Goal: Information Seeking & Learning: Learn about a topic

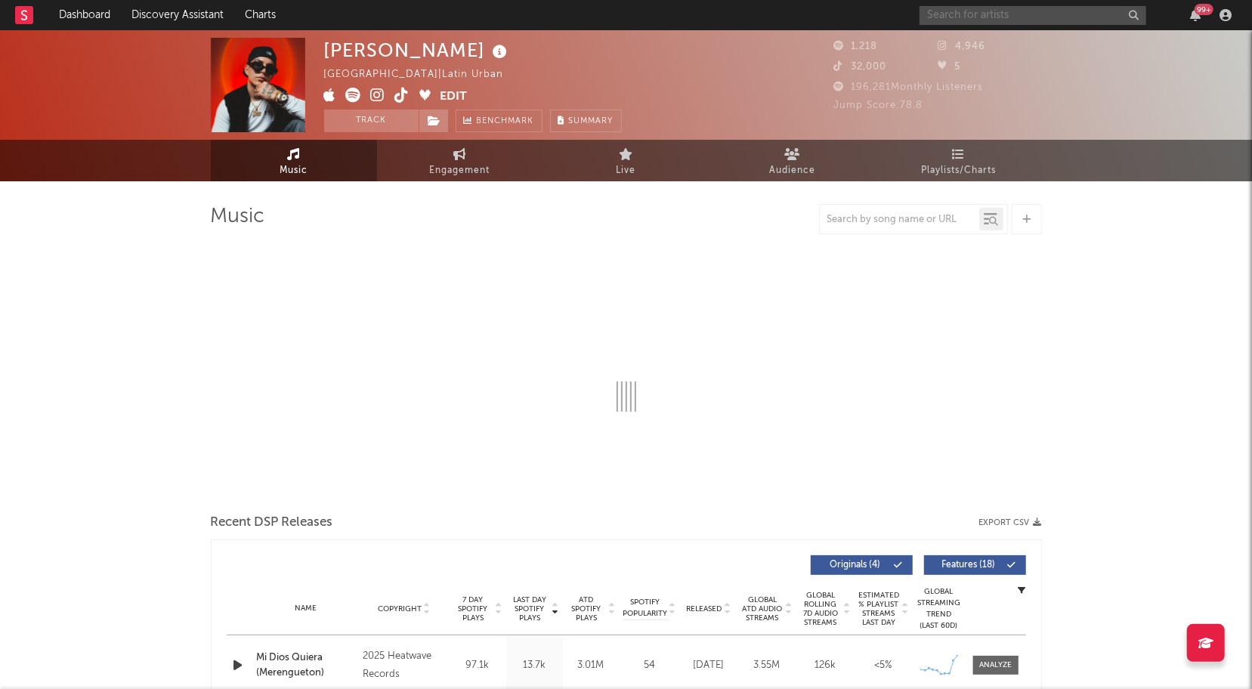
click at [1006, 18] on input "text" at bounding box center [1033, 15] width 227 height 19
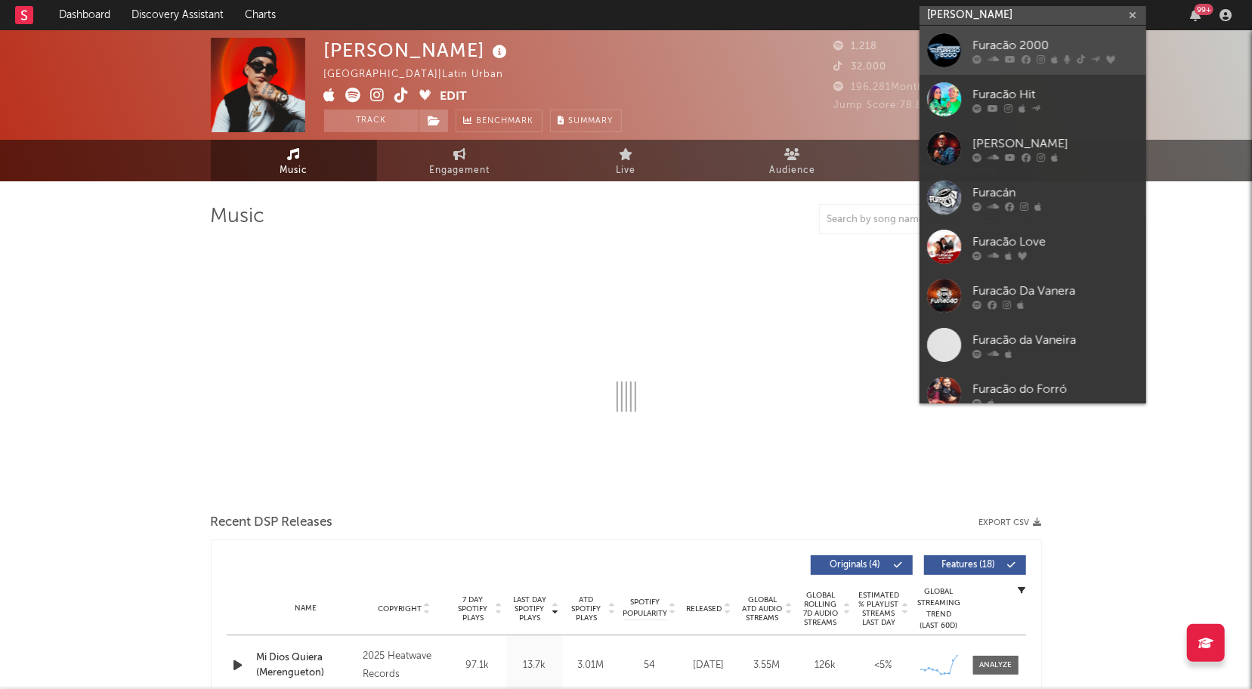
type input "[PERSON_NAME]"
click at [938, 58] on div at bounding box center [944, 50] width 34 height 34
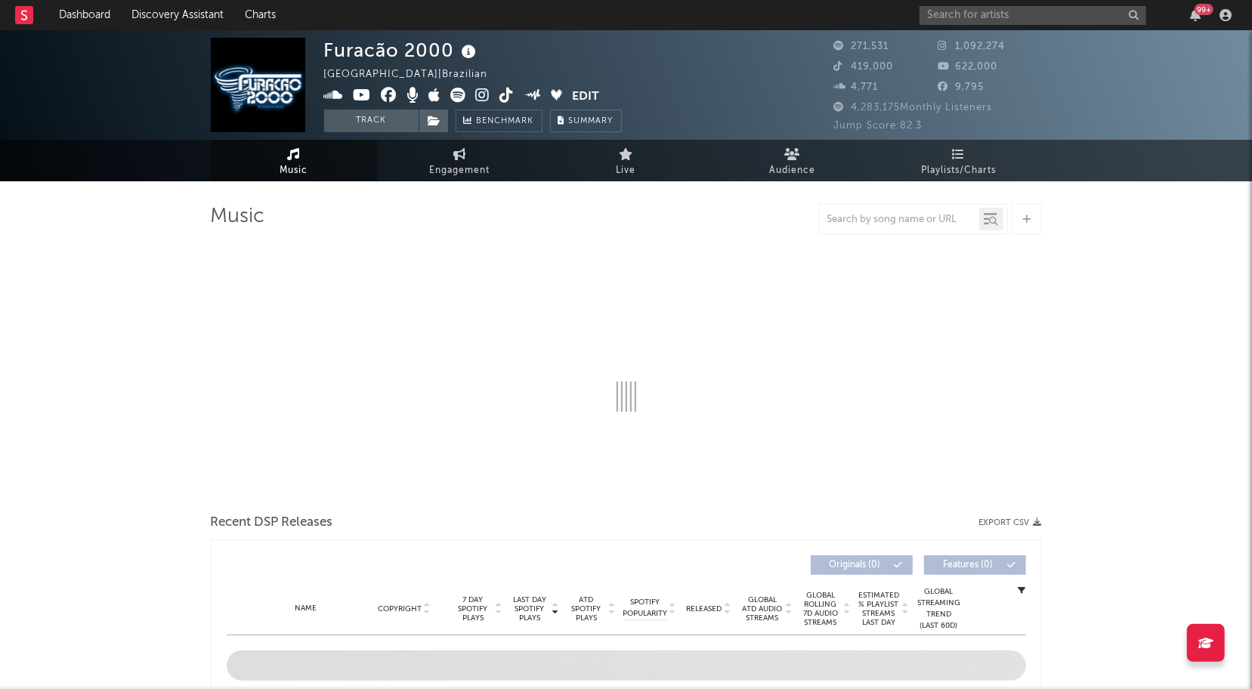
select select "6m"
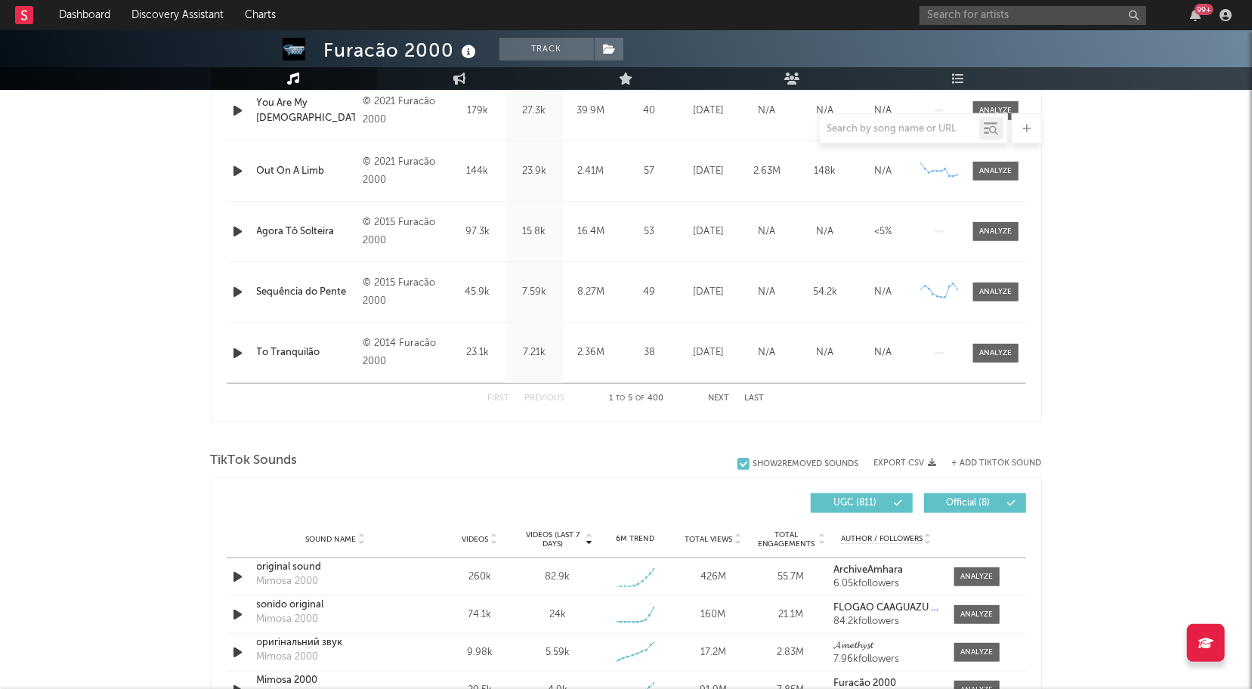
scroll to position [813, 0]
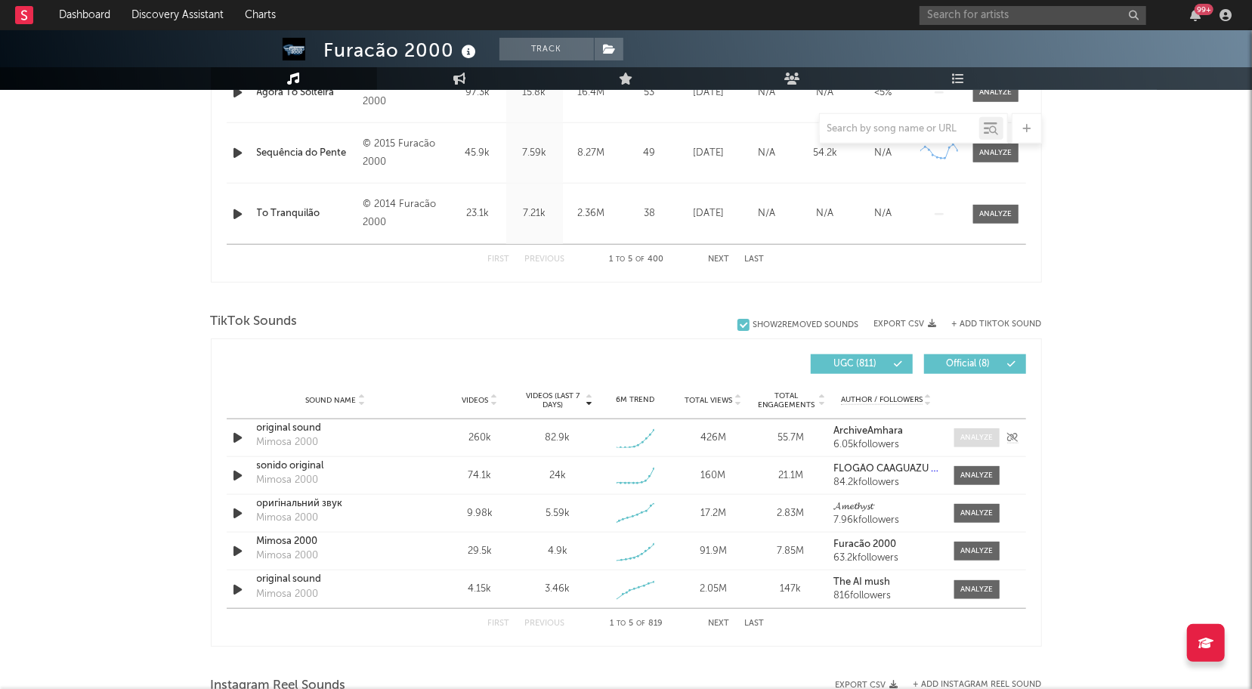
click at [991, 429] on span at bounding box center [976, 437] width 45 height 19
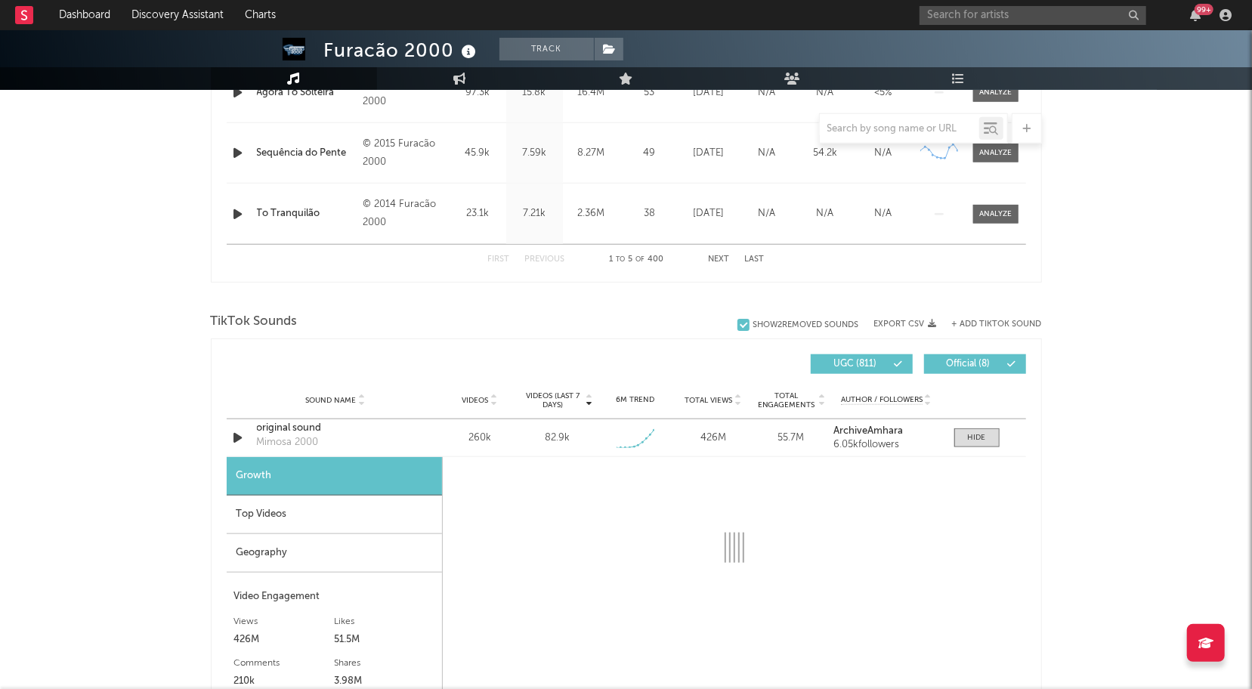
select select "1w"
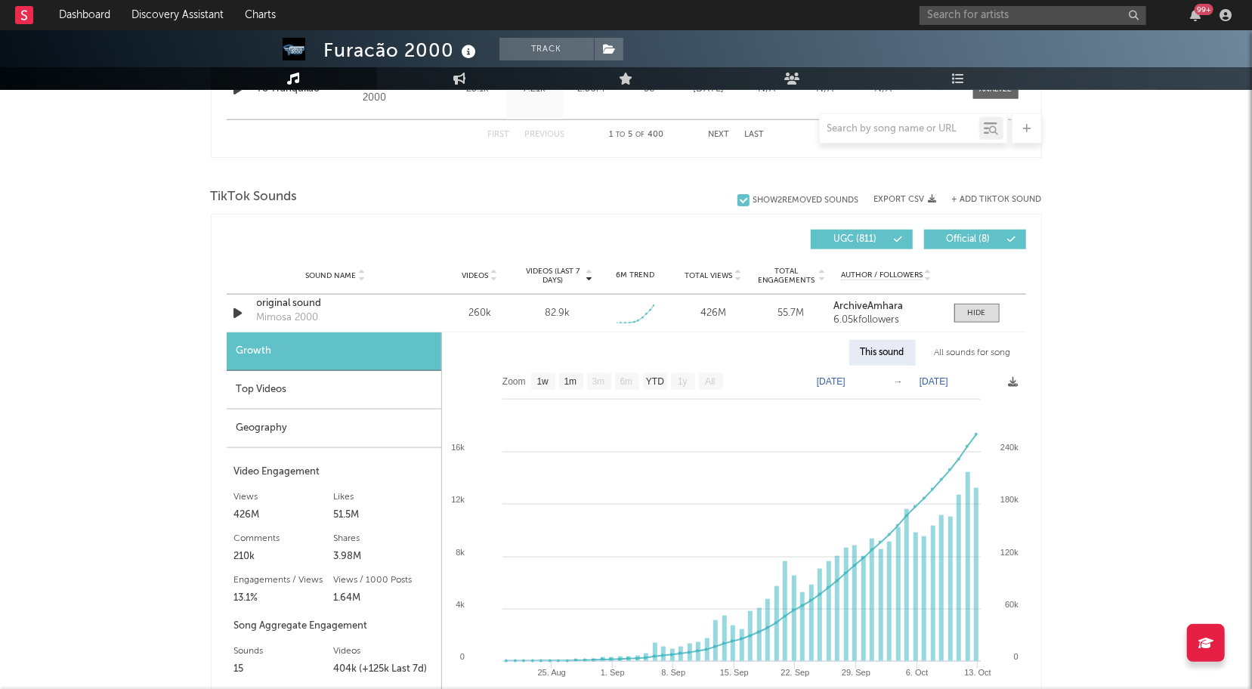
scroll to position [953, 0]
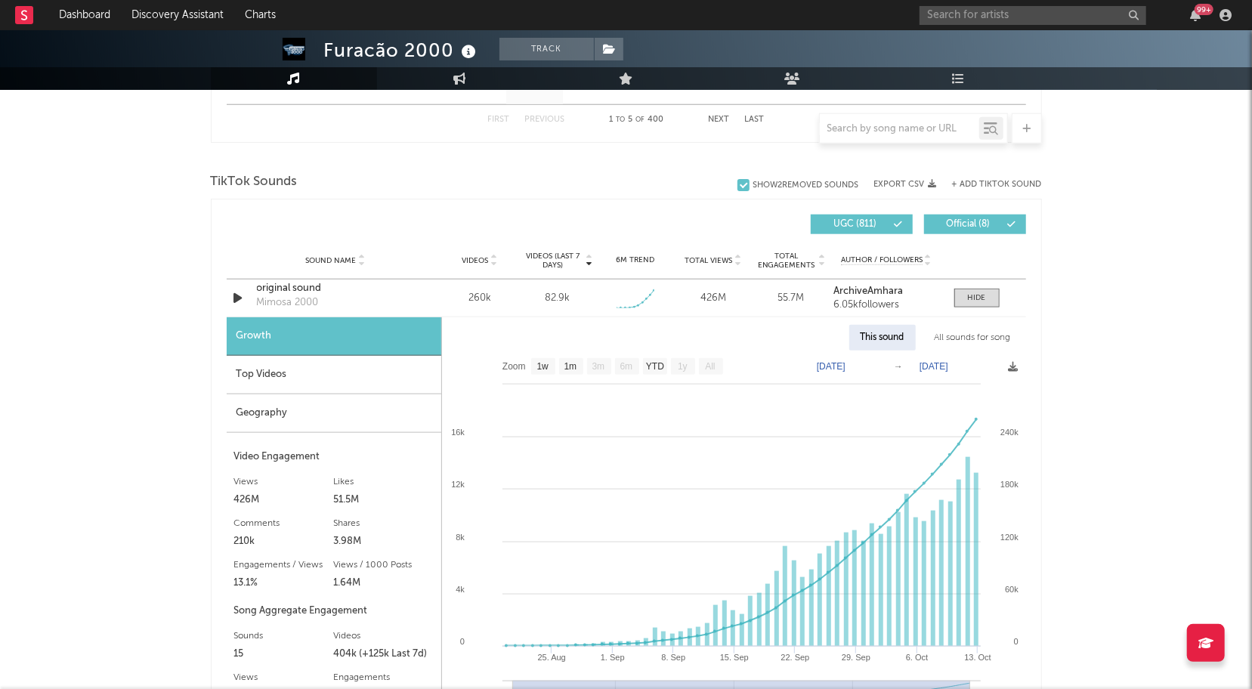
click at [278, 369] on div "Top Videos" at bounding box center [334, 375] width 215 height 39
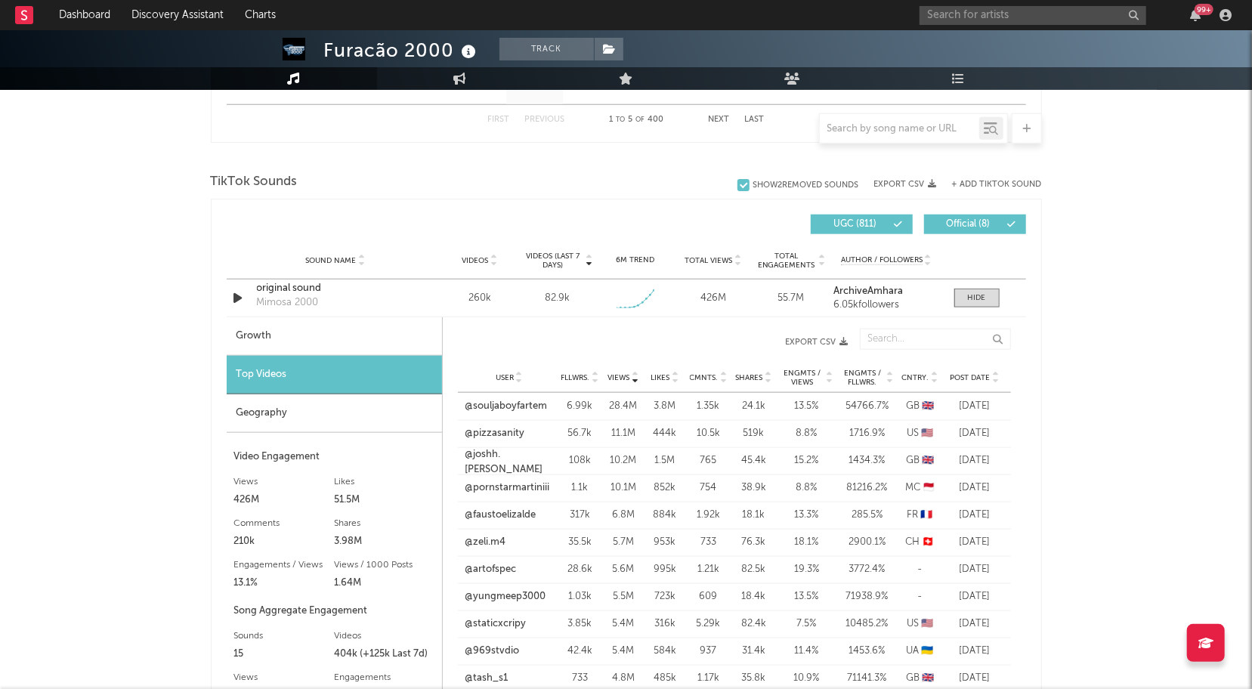
click at [269, 411] on div "Geography" at bounding box center [334, 413] width 215 height 39
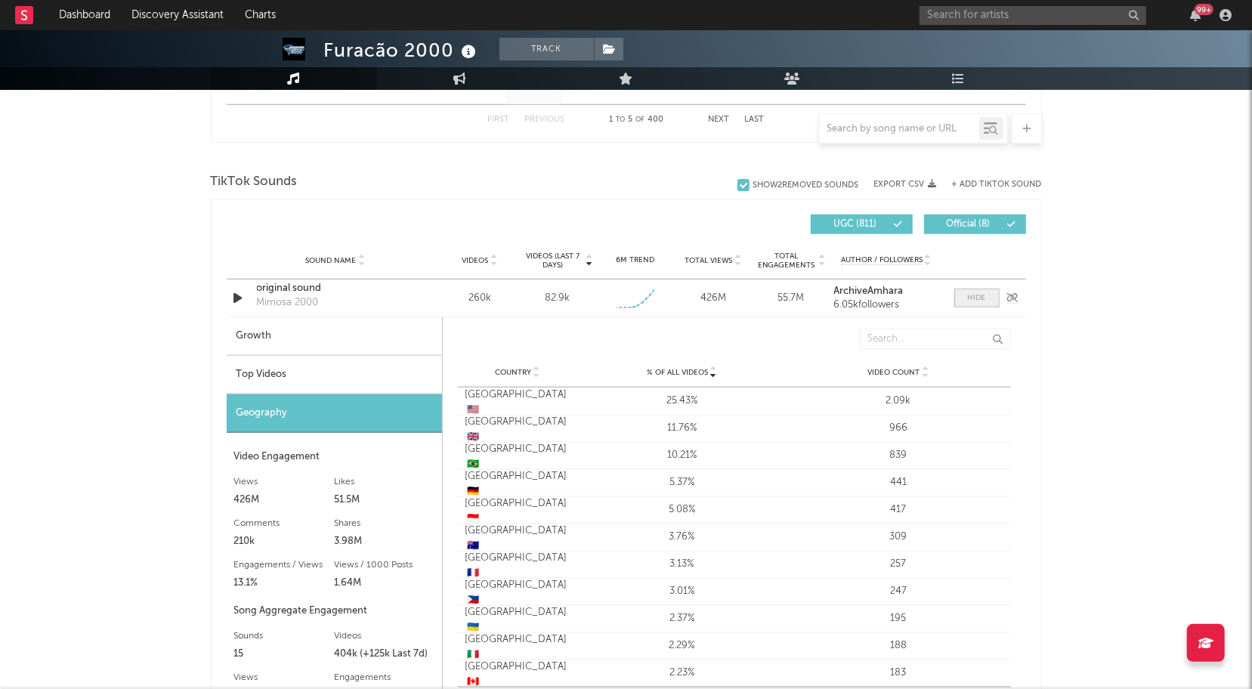
click at [985, 301] on div at bounding box center [977, 297] width 18 height 11
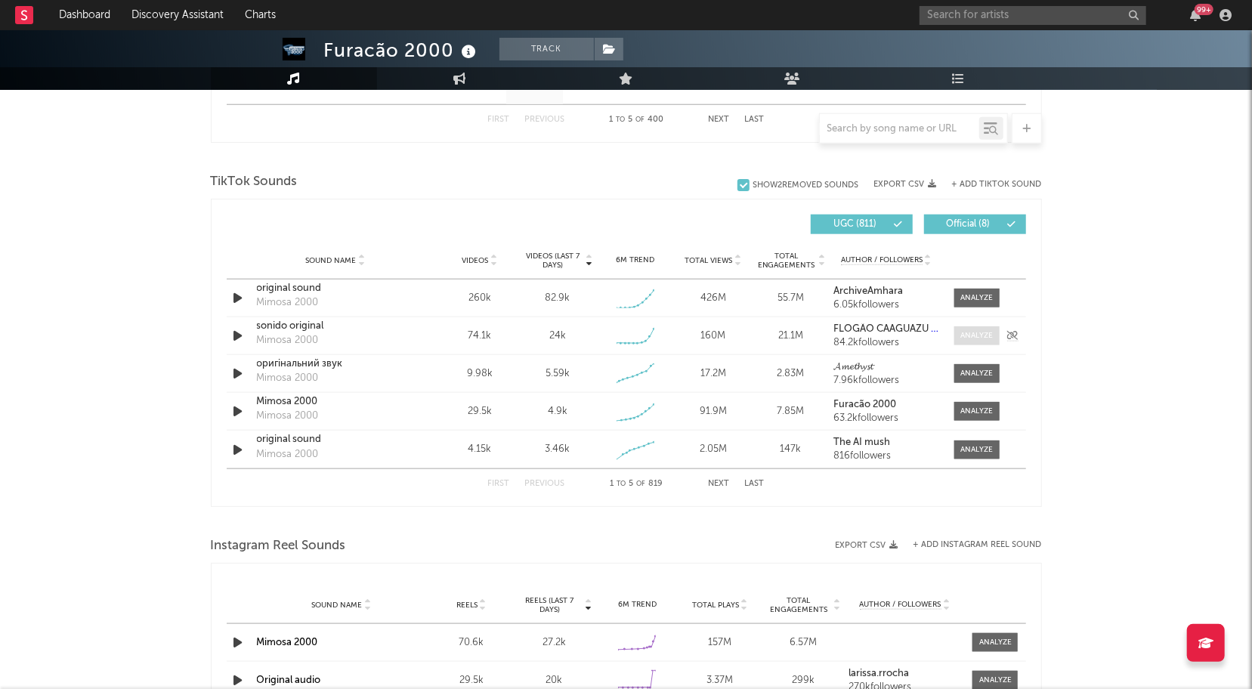
click at [975, 338] on div at bounding box center [976, 335] width 32 height 11
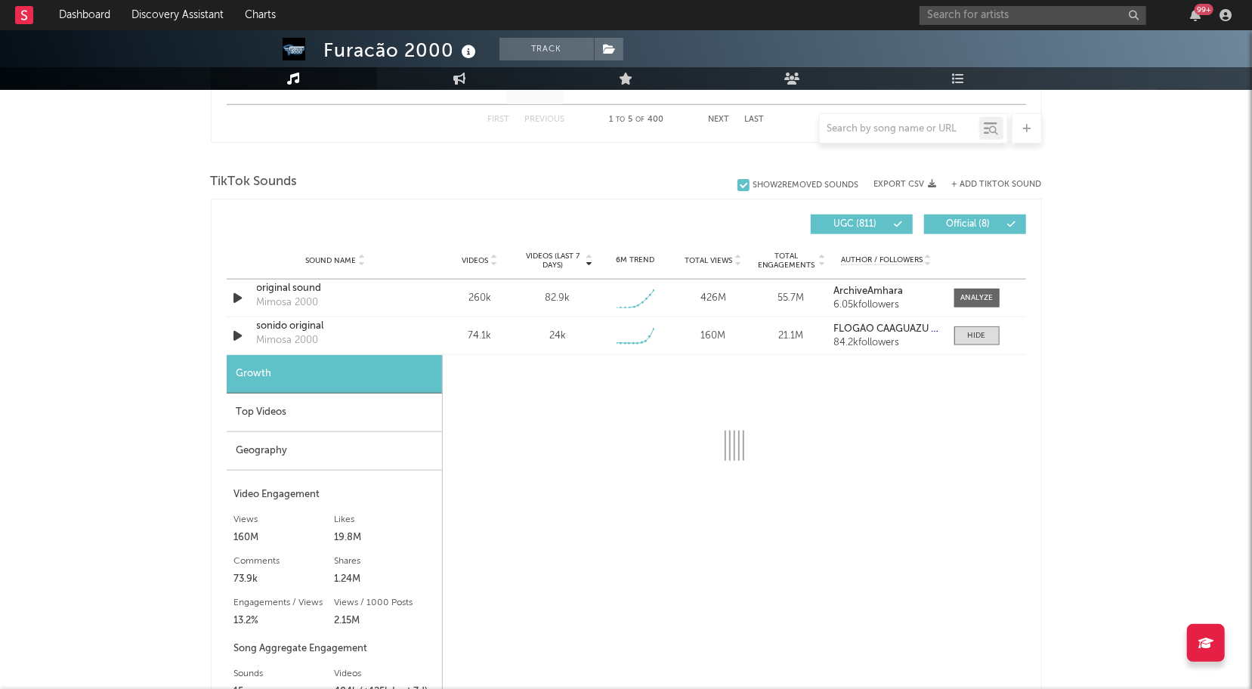
click at [277, 446] on div "Geography" at bounding box center [334, 451] width 215 height 39
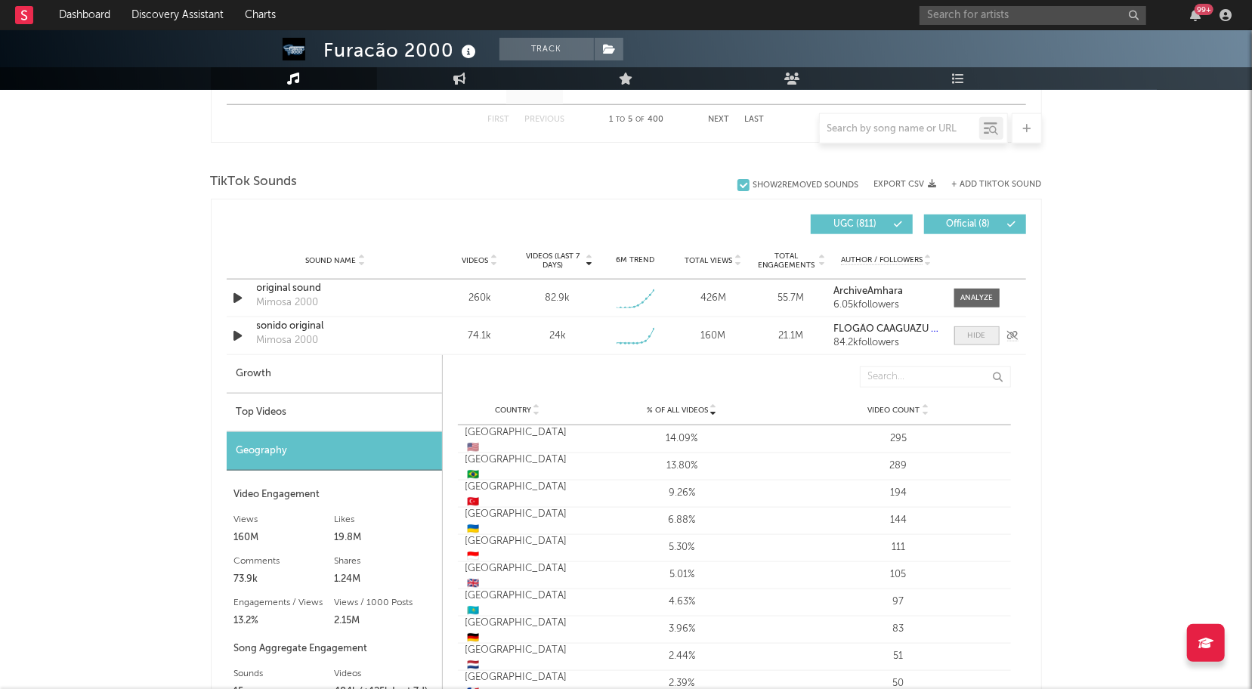
click at [976, 334] on div at bounding box center [977, 335] width 18 height 11
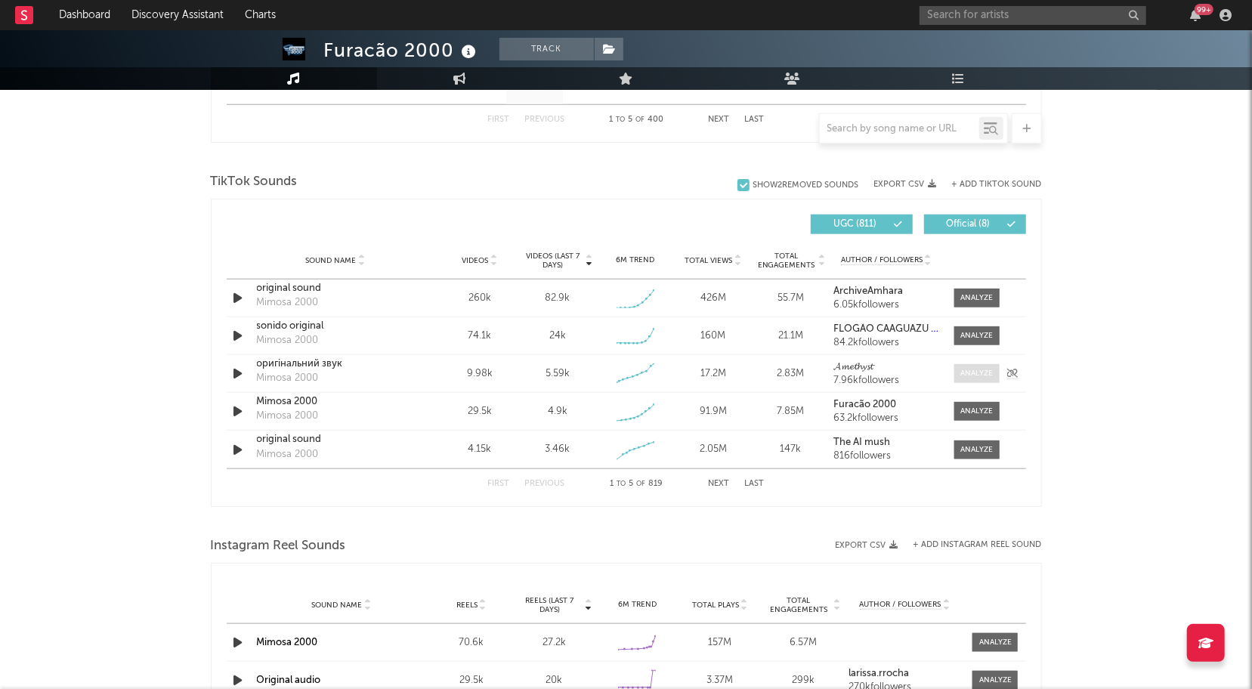
click at [988, 379] on span at bounding box center [976, 373] width 45 height 19
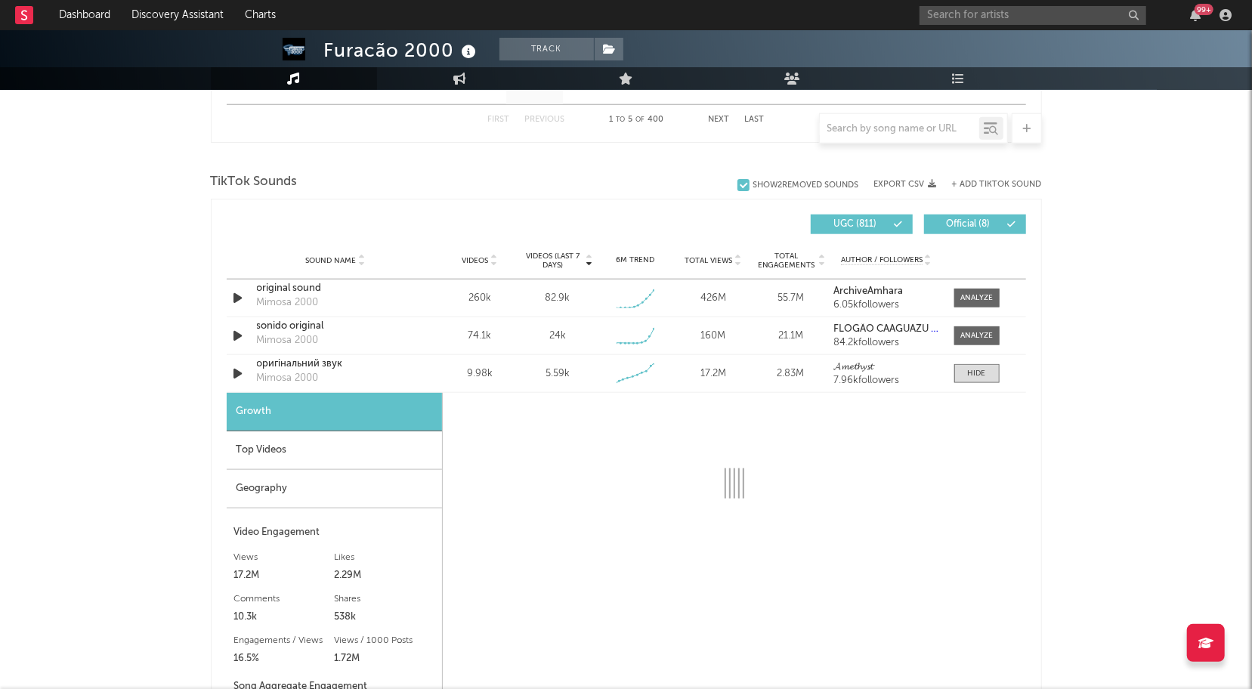
select select "1w"
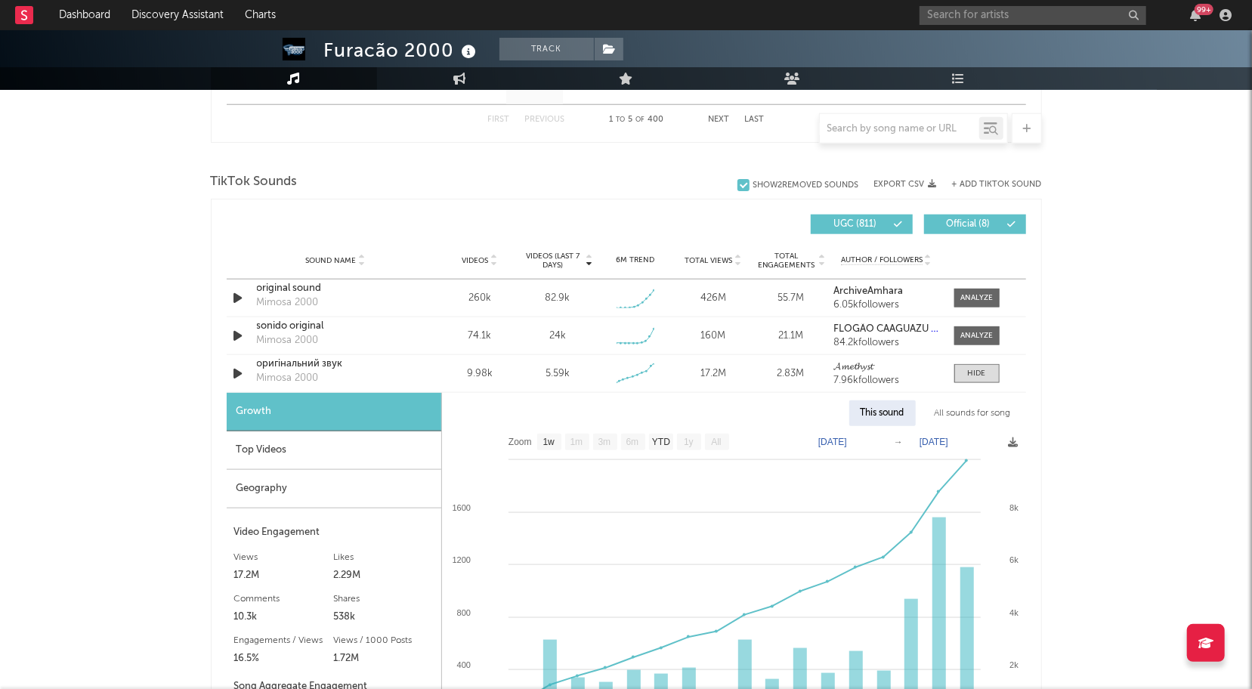
click at [293, 484] on div "Geography" at bounding box center [334, 489] width 215 height 39
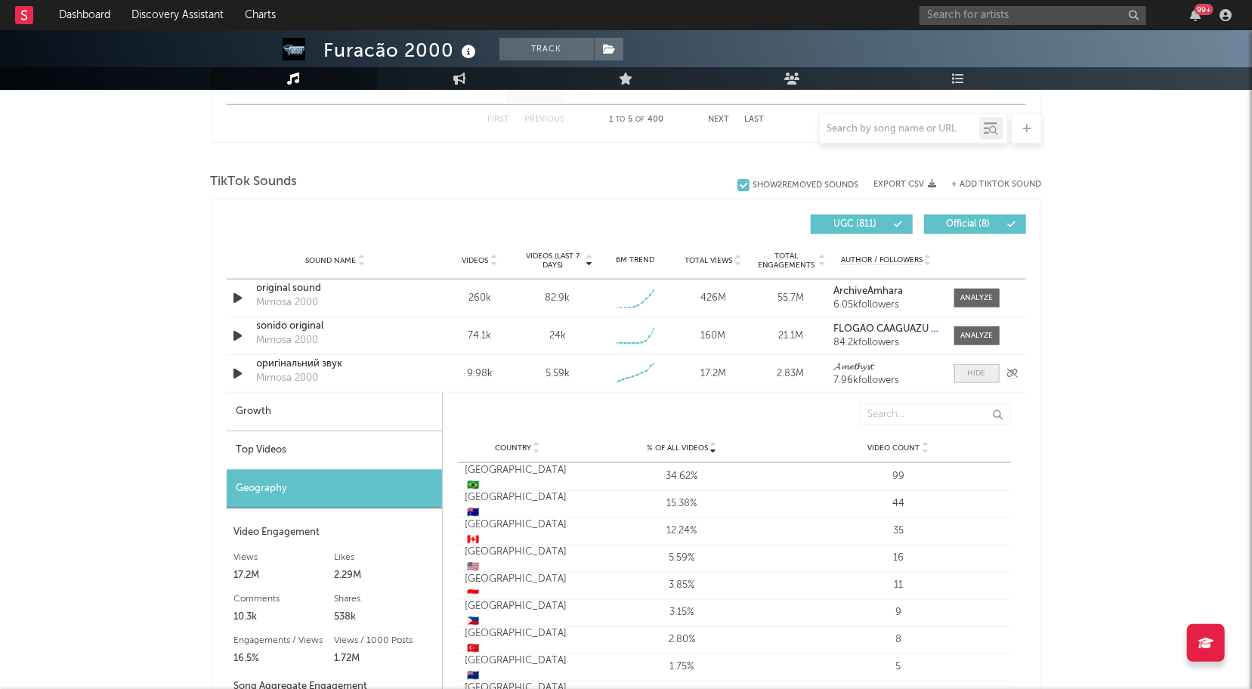
click at [972, 376] on div at bounding box center [977, 373] width 18 height 11
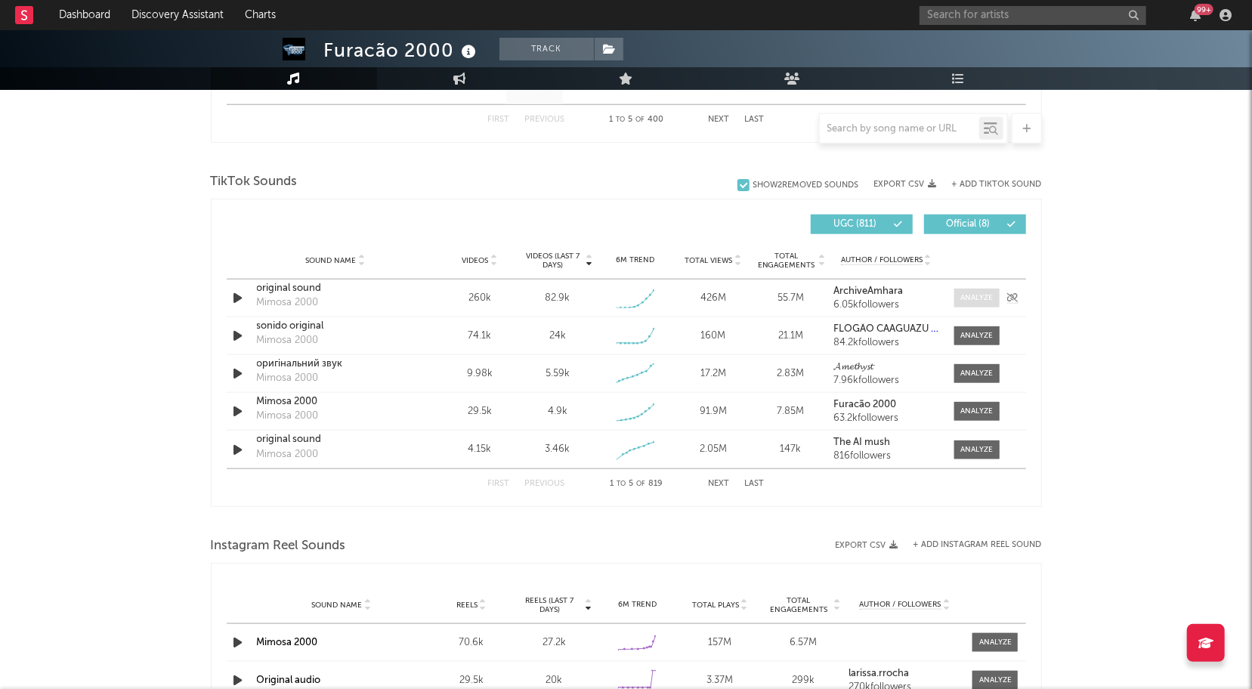
click at [973, 298] on div at bounding box center [976, 297] width 32 height 11
select select "1w"
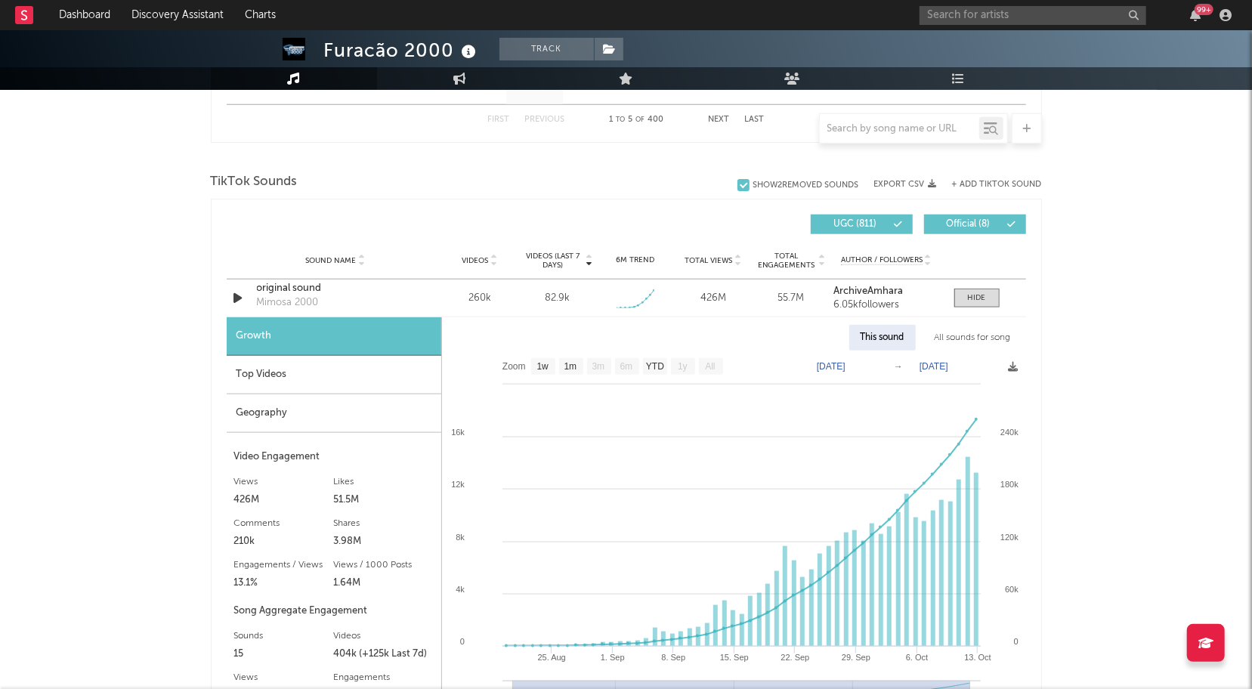
click at [288, 373] on div "Top Videos" at bounding box center [334, 375] width 215 height 39
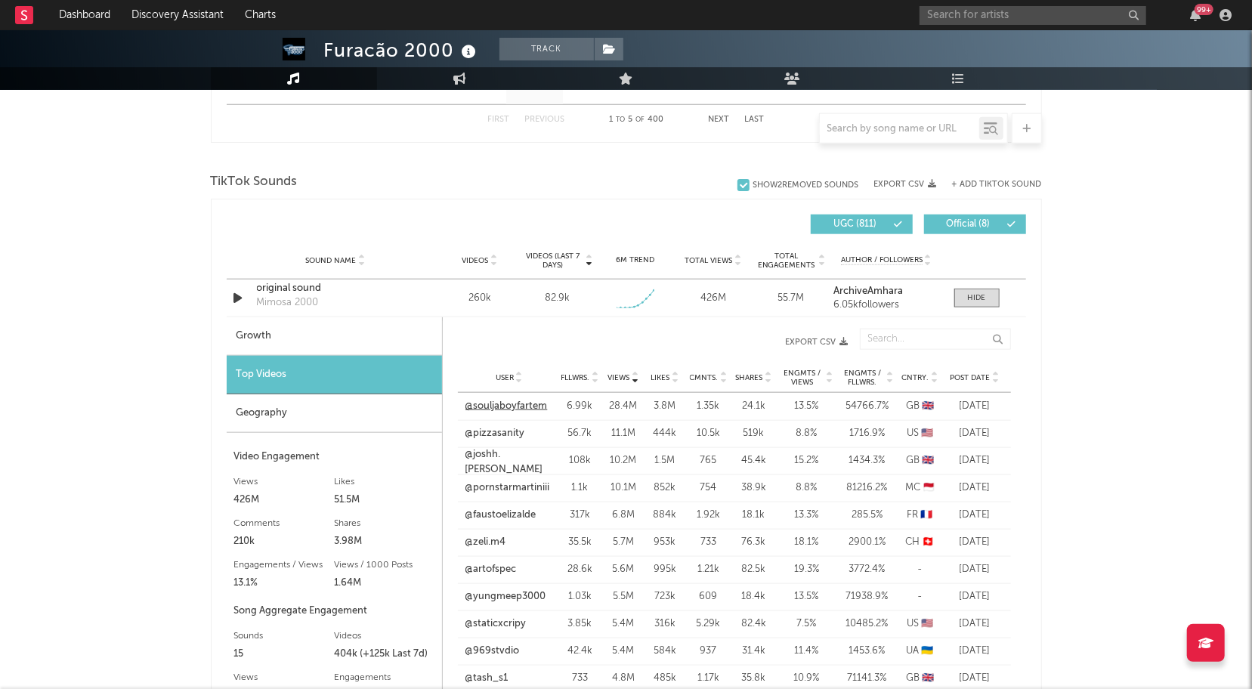
click at [527, 403] on link "@souljaboyfartem" at bounding box center [506, 406] width 82 height 15
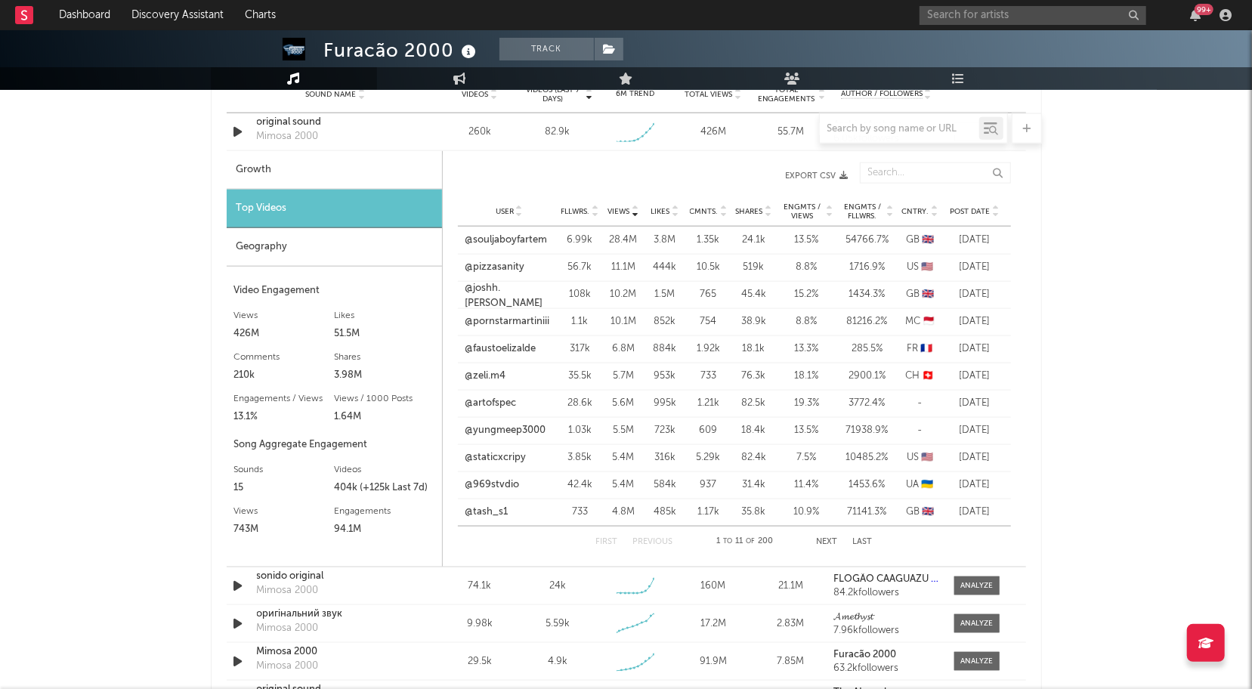
scroll to position [1034, 0]
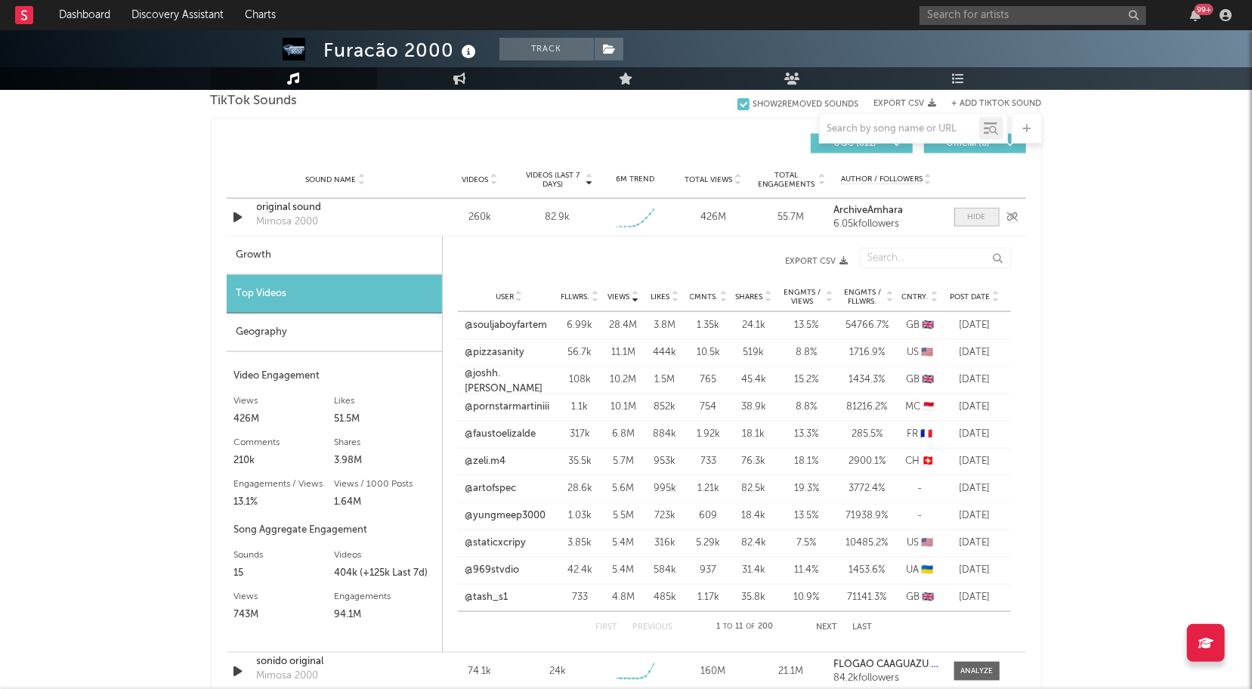
click at [985, 222] on span at bounding box center [976, 217] width 45 height 19
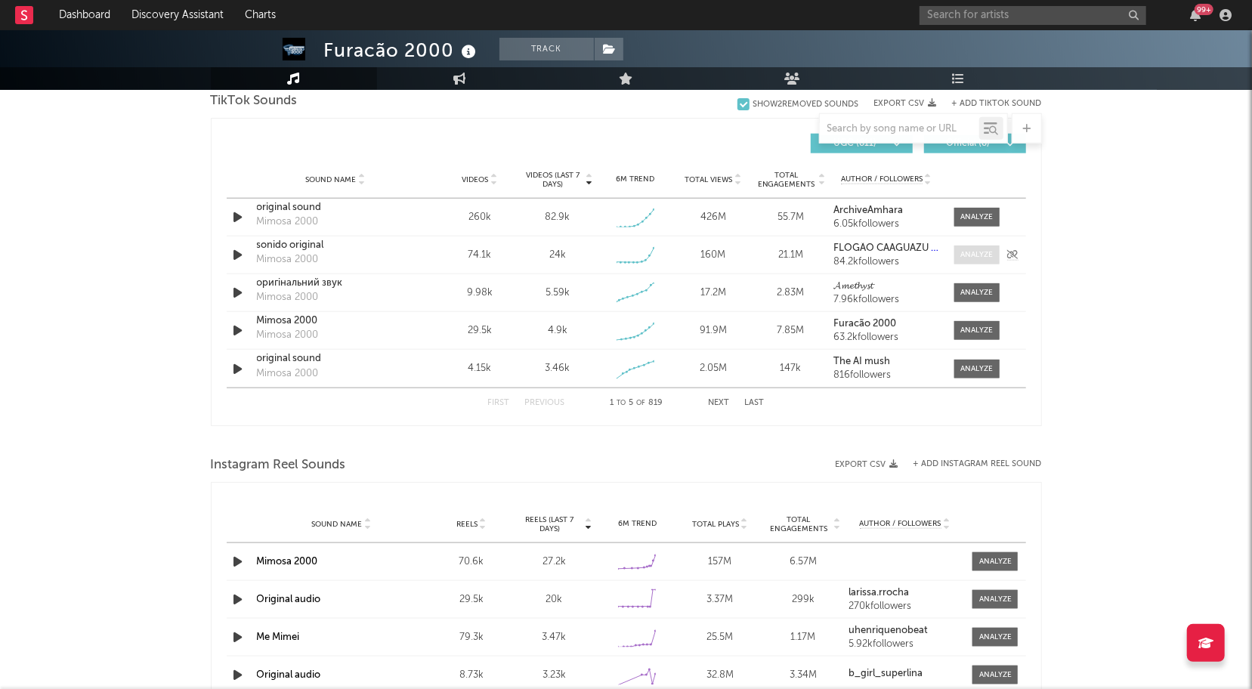
click at [978, 255] on div at bounding box center [976, 254] width 32 height 11
select select "6m"
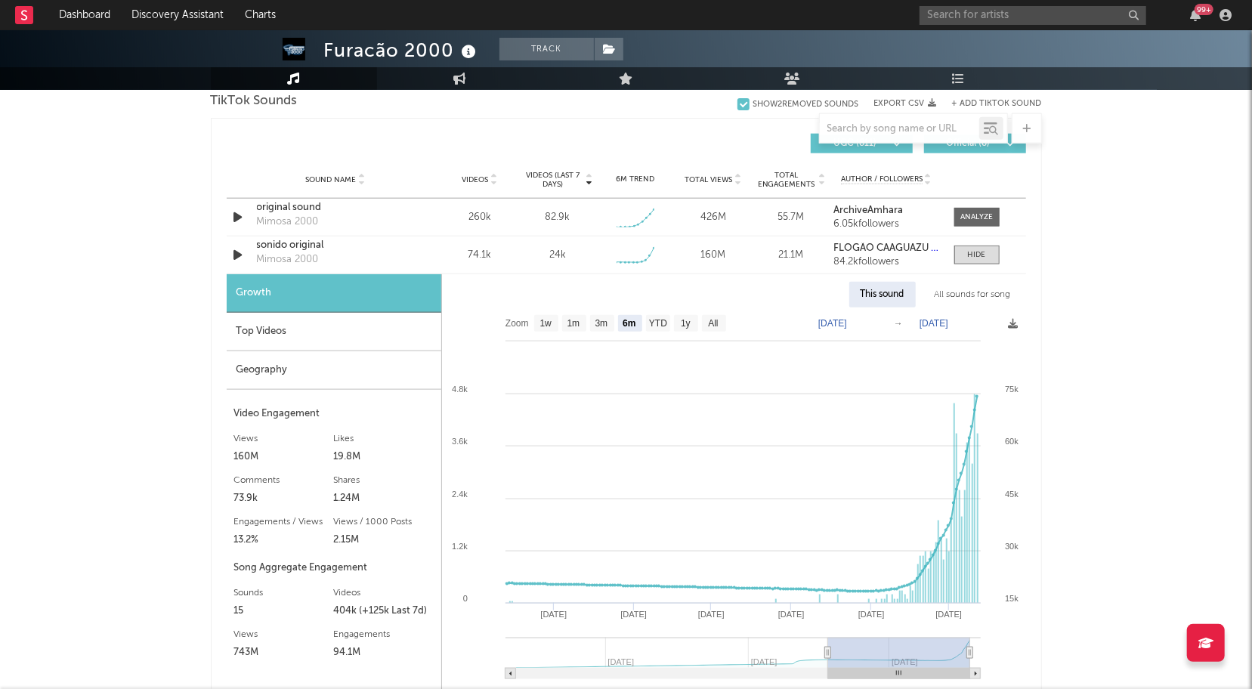
click at [296, 332] on div "Top Videos" at bounding box center [334, 332] width 215 height 39
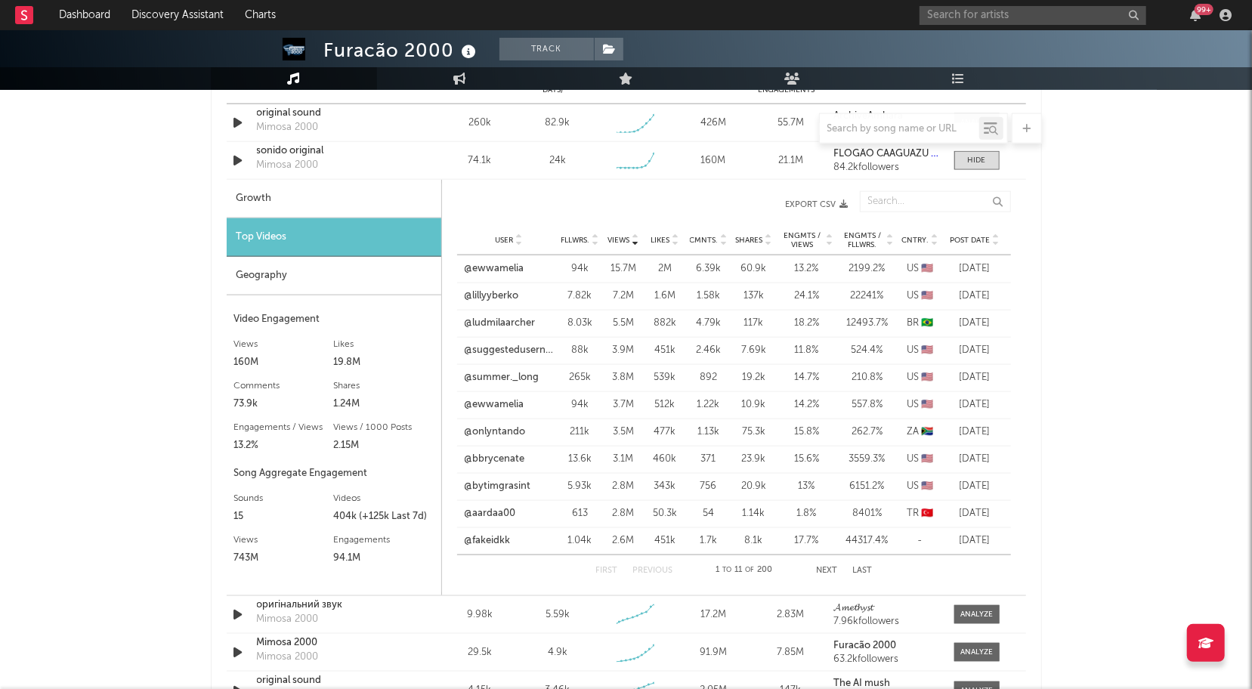
scroll to position [1130, 0]
click at [502, 265] on link "@ewwamelia" at bounding box center [495, 266] width 60 height 15
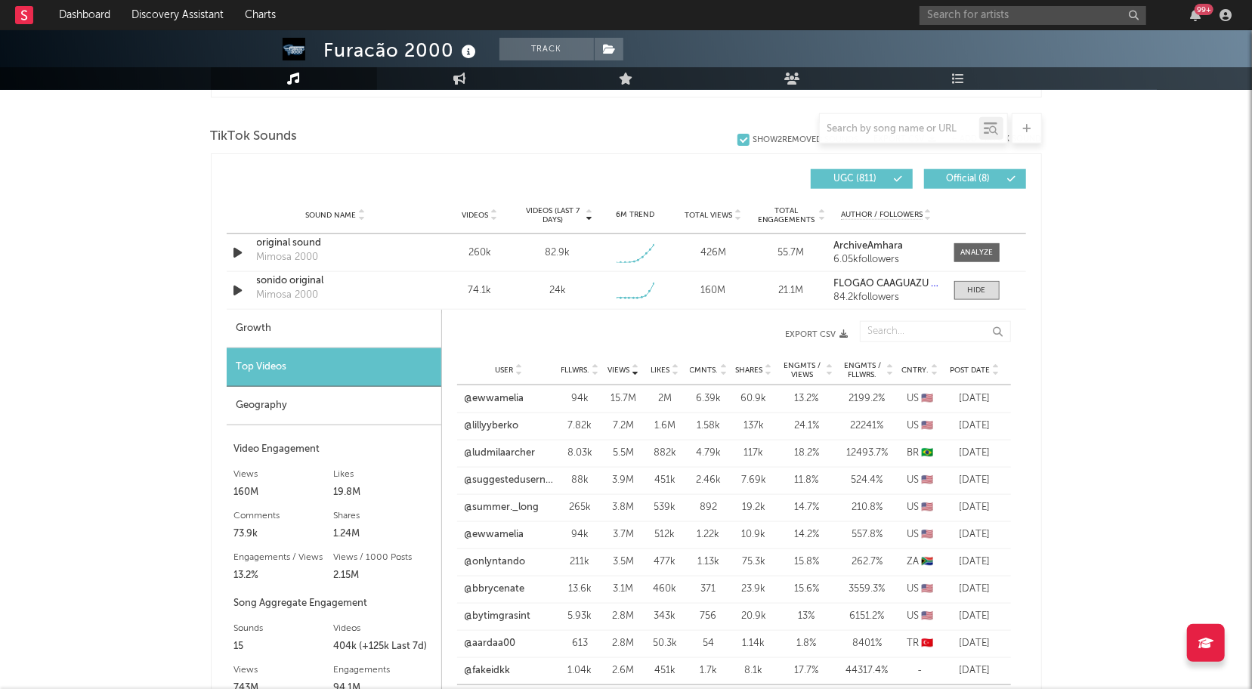
scroll to position [997, 0]
click at [982, 244] on span at bounding box center [976, 253] width 45 height 19
select select "1w"
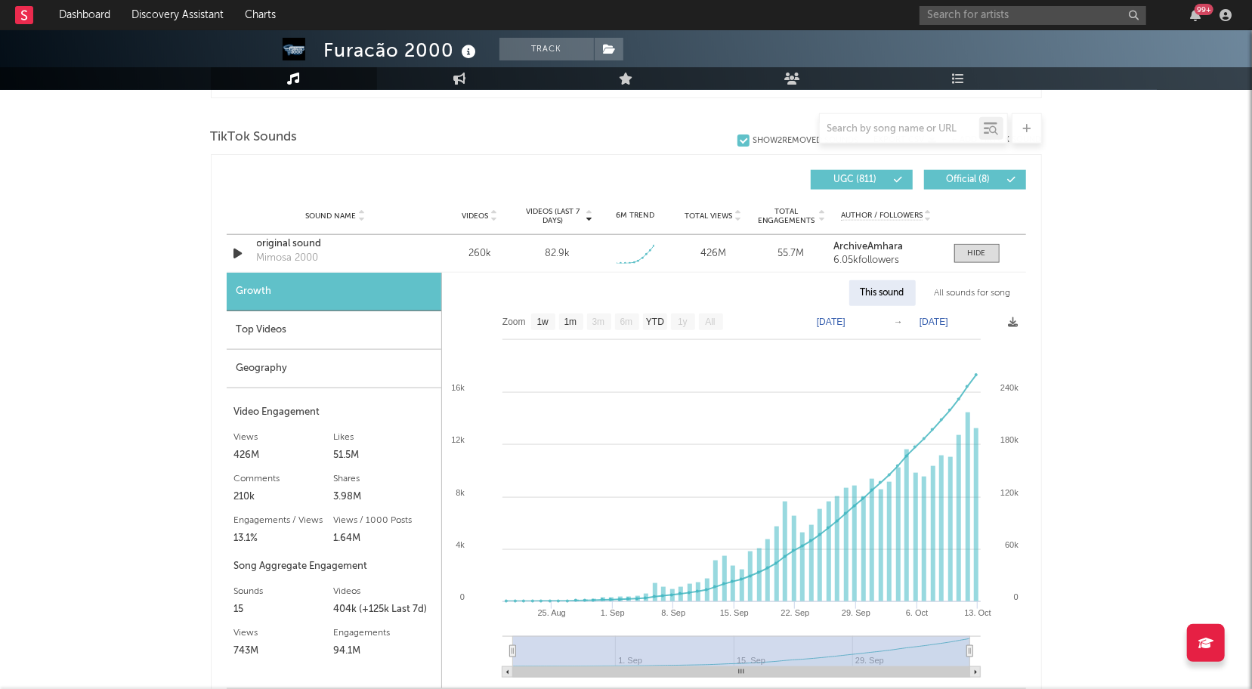
click at [1154, 357] on div "Furacão 2000 Track [GEOGRAPHIC_DATA] | Brazilian Edit Track Benchmark Summary 2…" at bounding box center [626, 590] width 1252 height 3115
click at [323, 339] on div "Top Videos" at bounding box center [334, 330] width 215 height 39
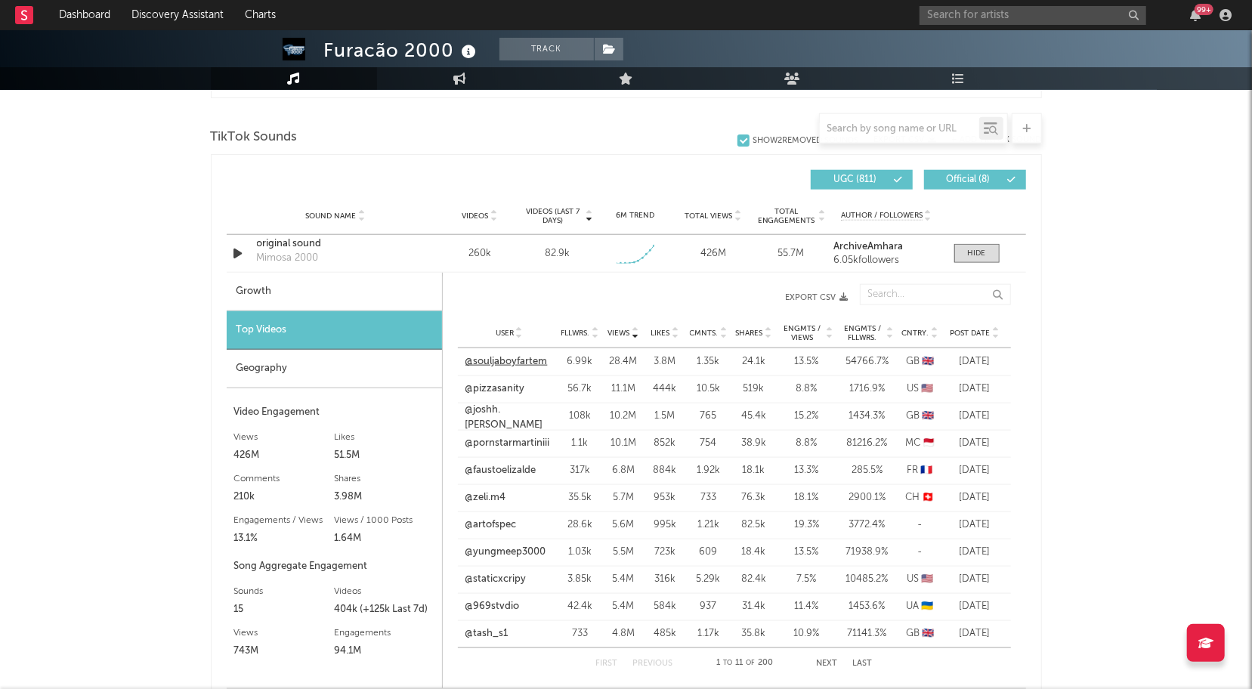
click at [510, 362] on link "@souljaboyfartem" at bounding box center [506, 361] width 82 height 15
click at [509, 386] on link "@pizzasanity" at bounding box center [495, 389] width 60 height 15
click at [293, 376] on div "Geography" at bounding box center [334, 369] width 215 height 39
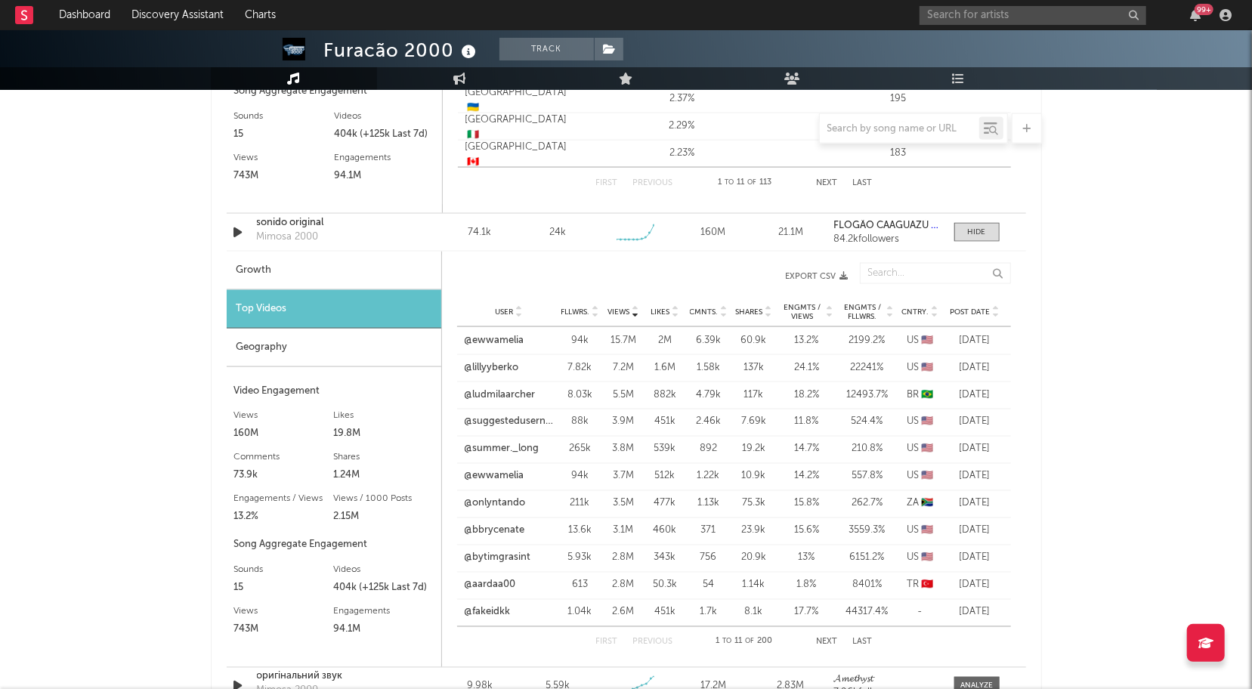
scroll to position [1479, 0]
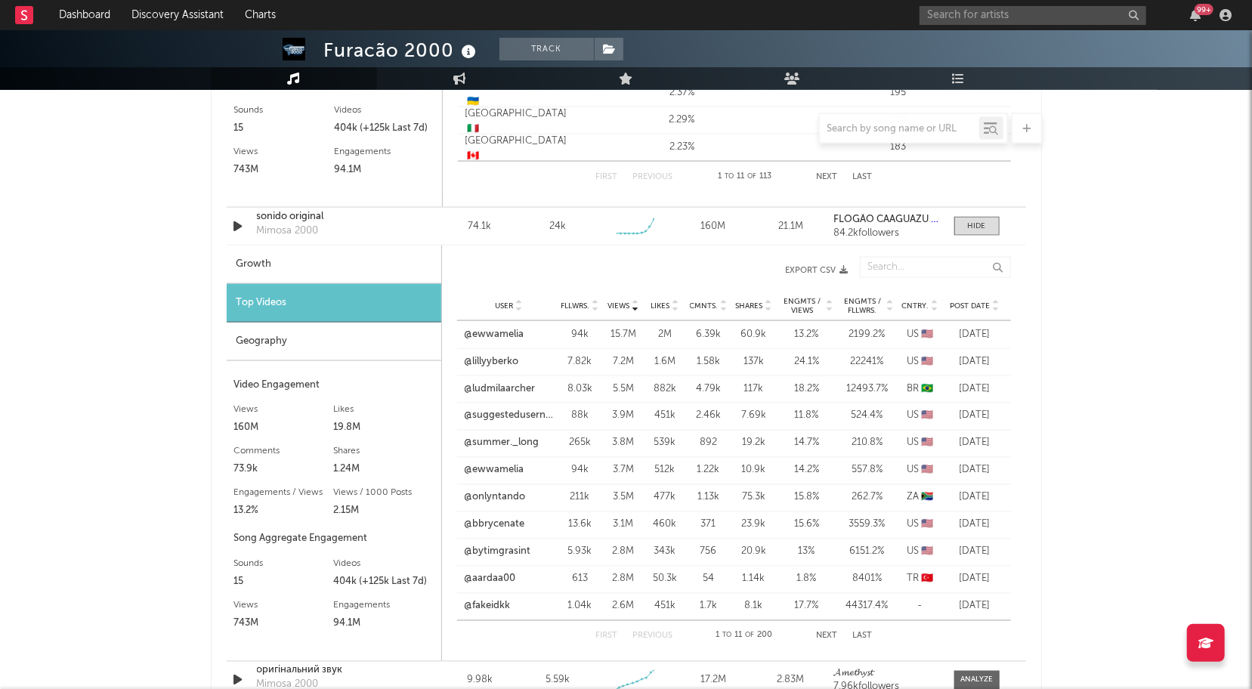
click at [292, 342] on div "Geography" at bounding box center [334, 342] width 215 height 39
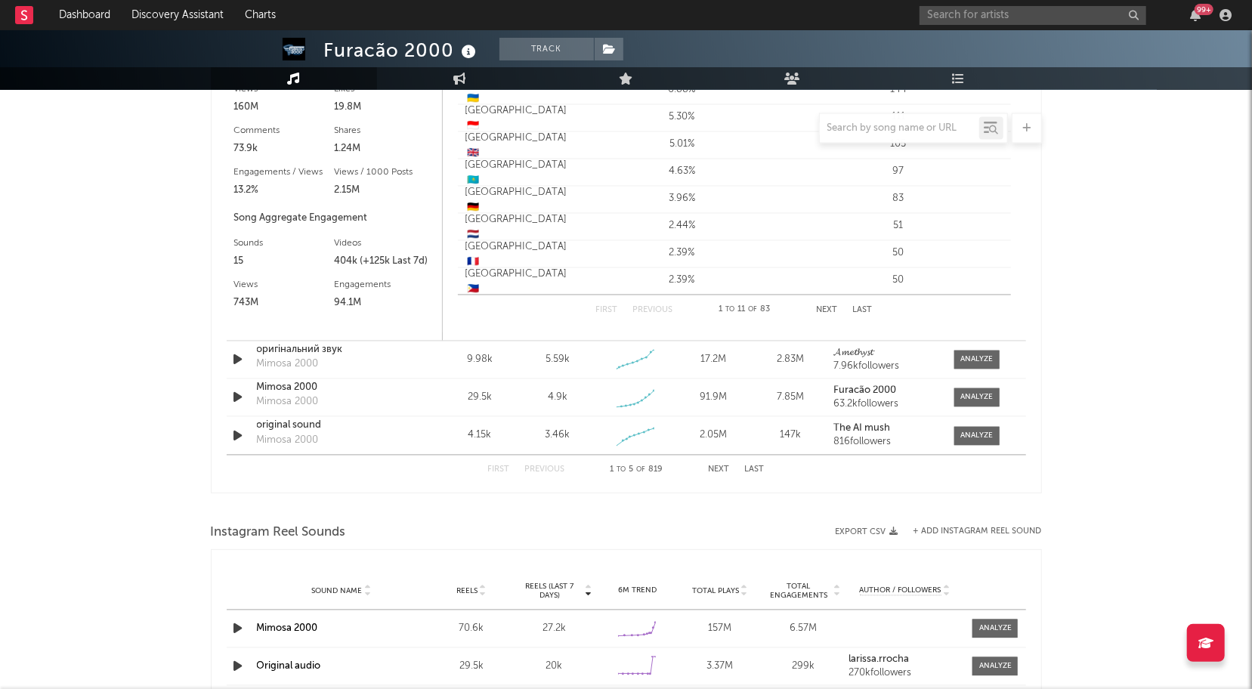
scroll to position [1926, 0]
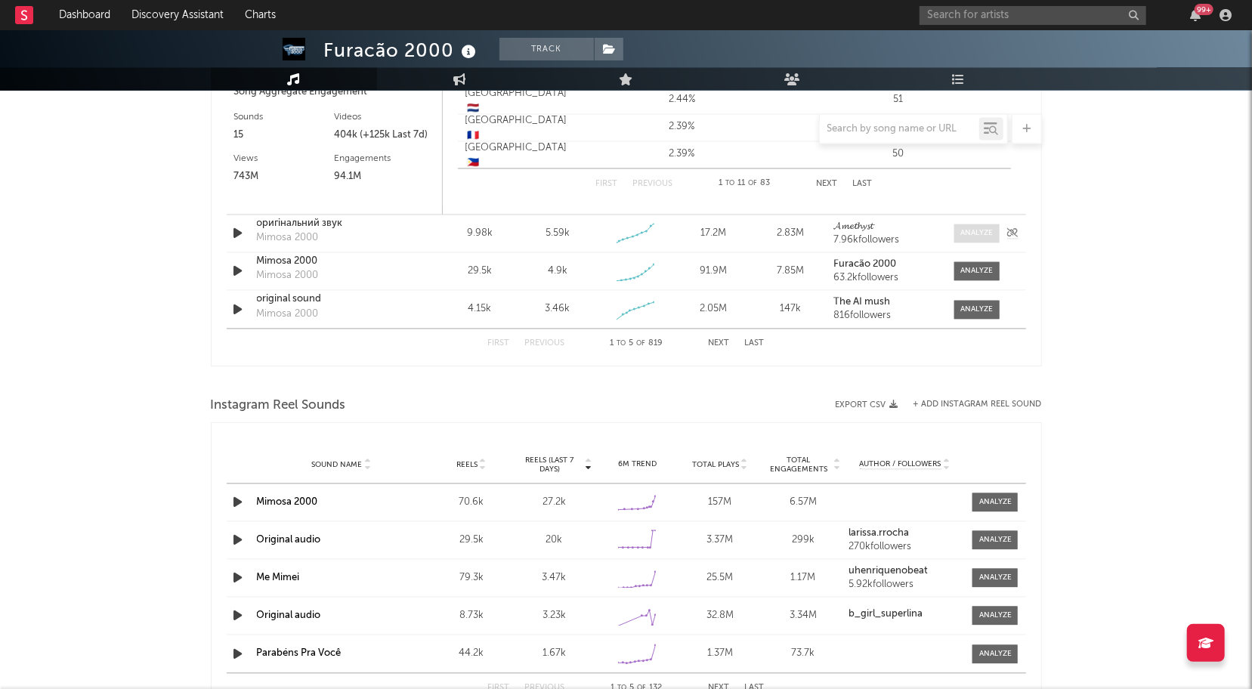
click at [985, 227] on div at bounding box center [976, 232] width 32 height 11
select select "1w"
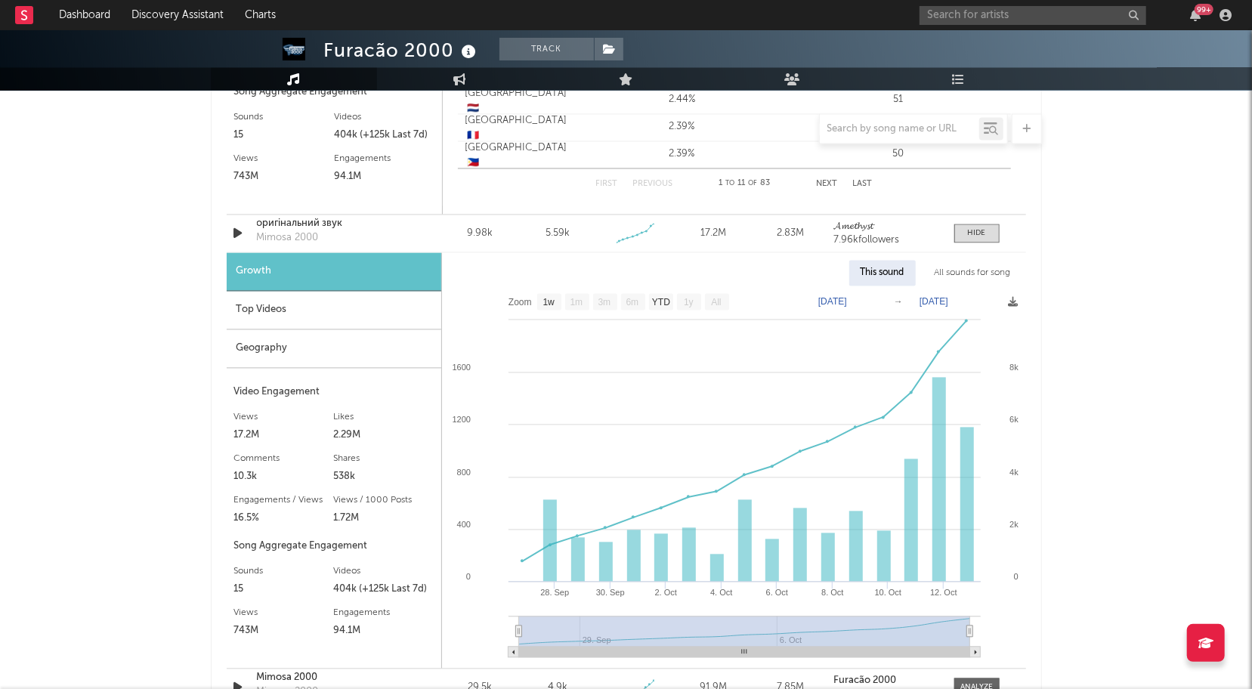
click at [283, 346] on div "Geography" at bounding box center [334, 348] width 215 height 39
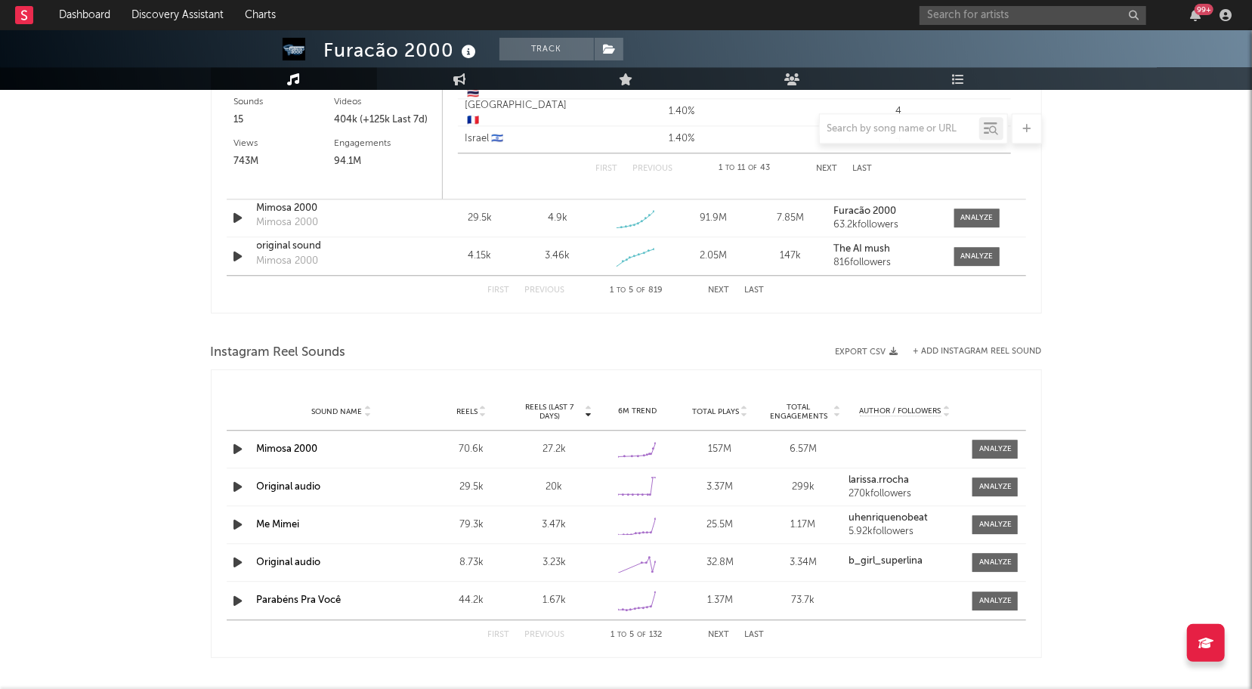
scroll to position [2400, 0]
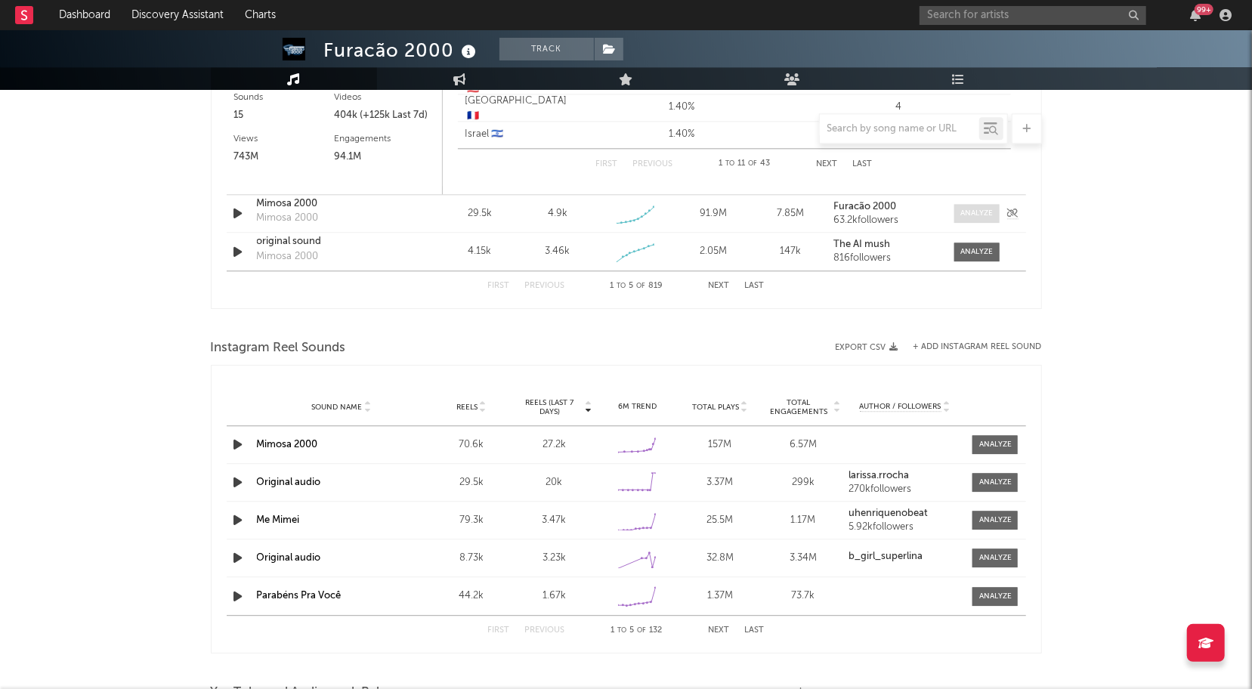
click at [980, 209] on div at bounding box center [976, 213] width 32 height 11
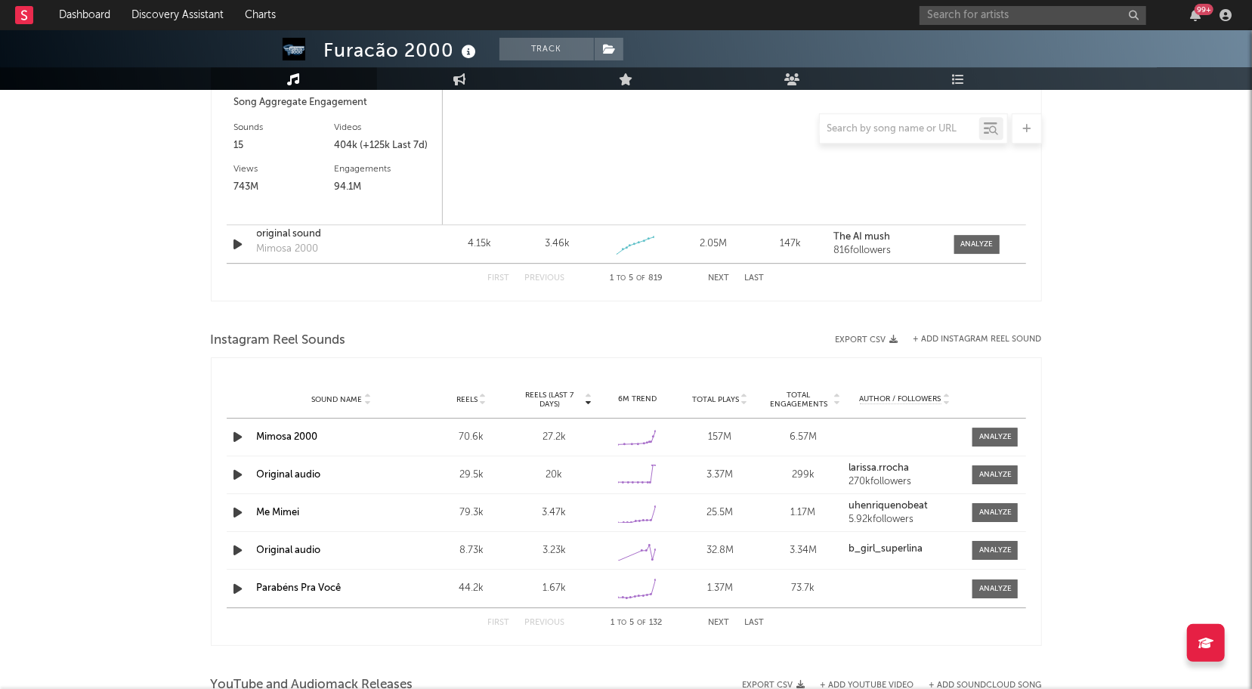
scroll to position [2838, 0]
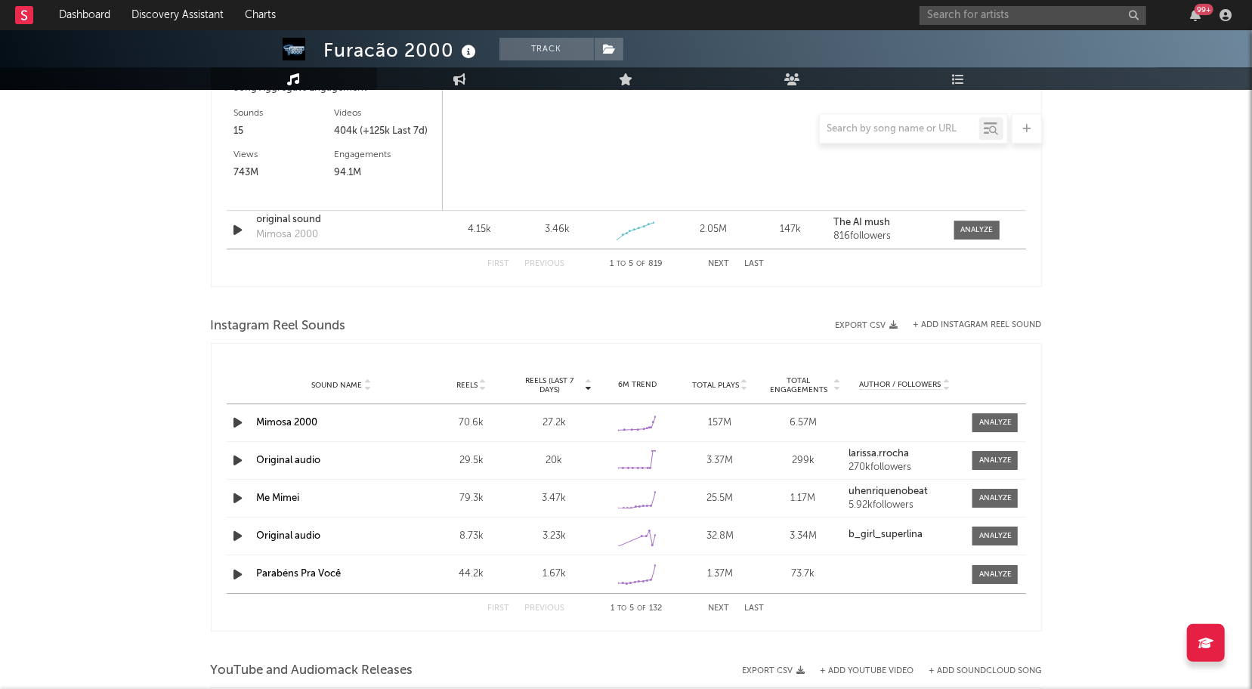
click at [297, 420] on link "Mimosa 2000" at bounding box center [287, 423] width 61 height 10
select select "6m"
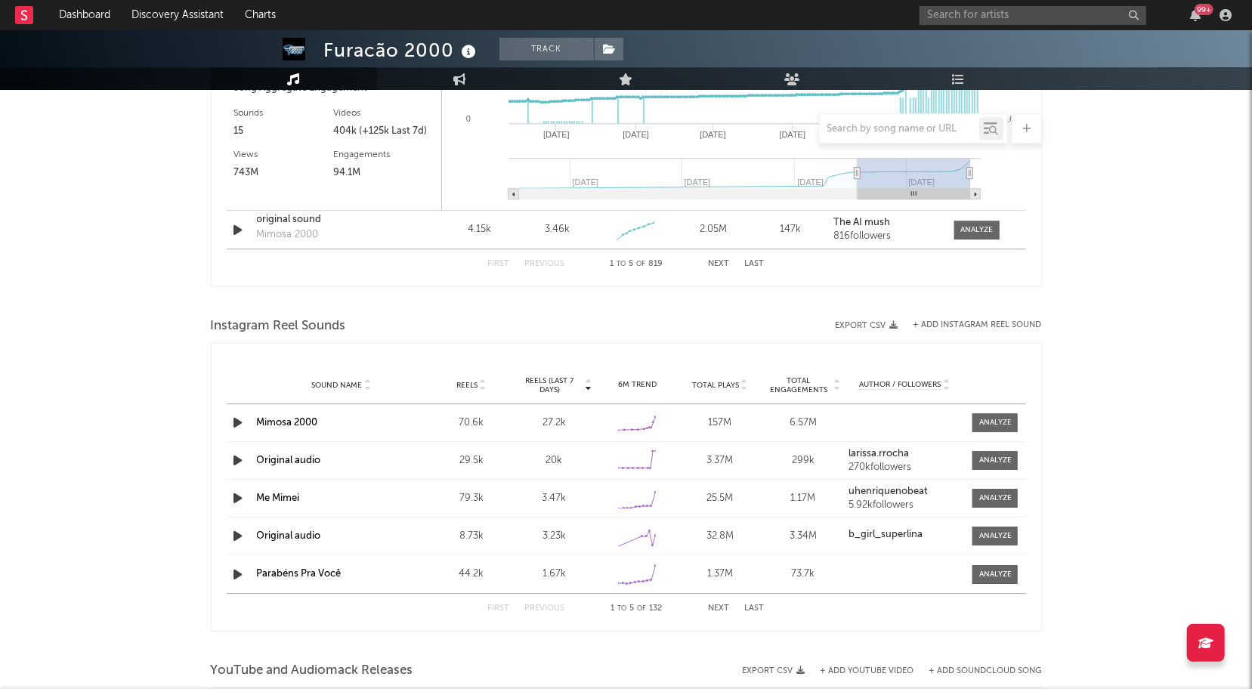
click at [990, 429] on div "Sound Name Mimosa 2000 Reels 70.6k Reels (last 7 days) 27.2k 6M Trend Created w…" at bounding box center [626, 422] width 799 height 37
click at [1012, 417] on div at bounding box center [995, 422] width 32 height 11
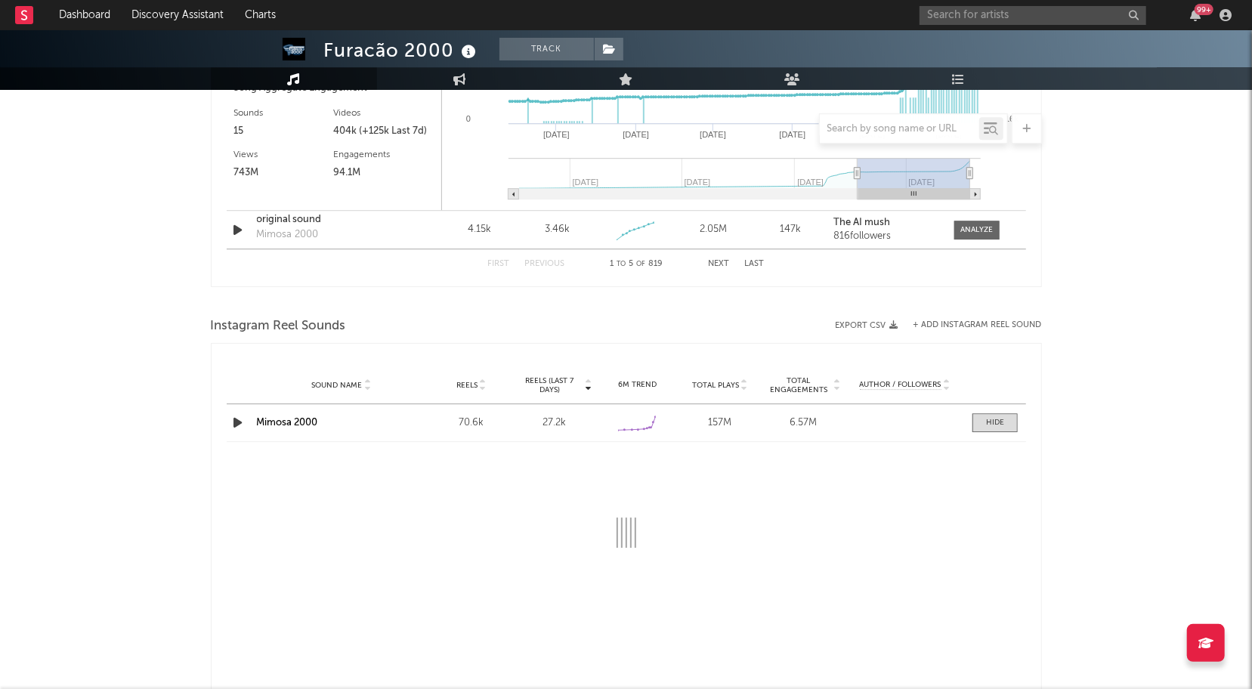
select select "6m"
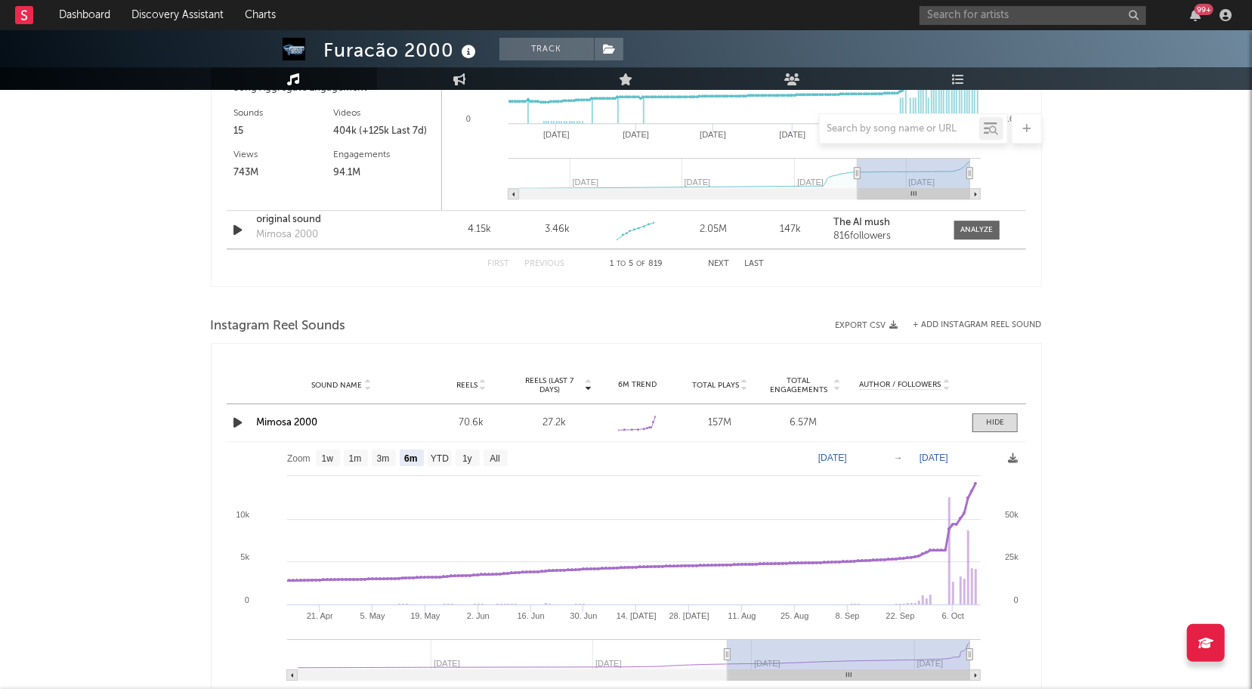
scroll to position [2957, 0]
